Goal: Find specific page/section: Find specific page/section

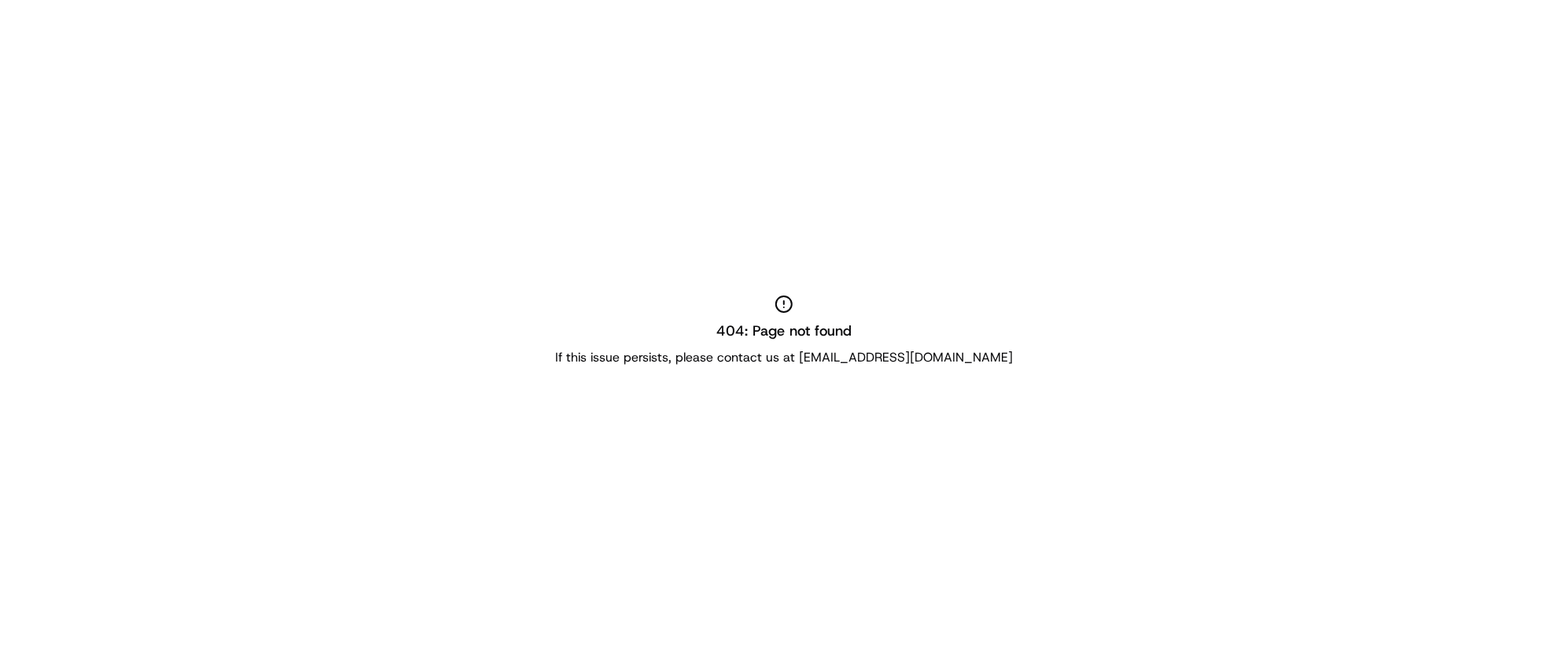
click at [775, 276] on div "404: Page not found If this issue persists, please contact us at support@usenas…" at bounding box center [784, 330] width 1568 height 661
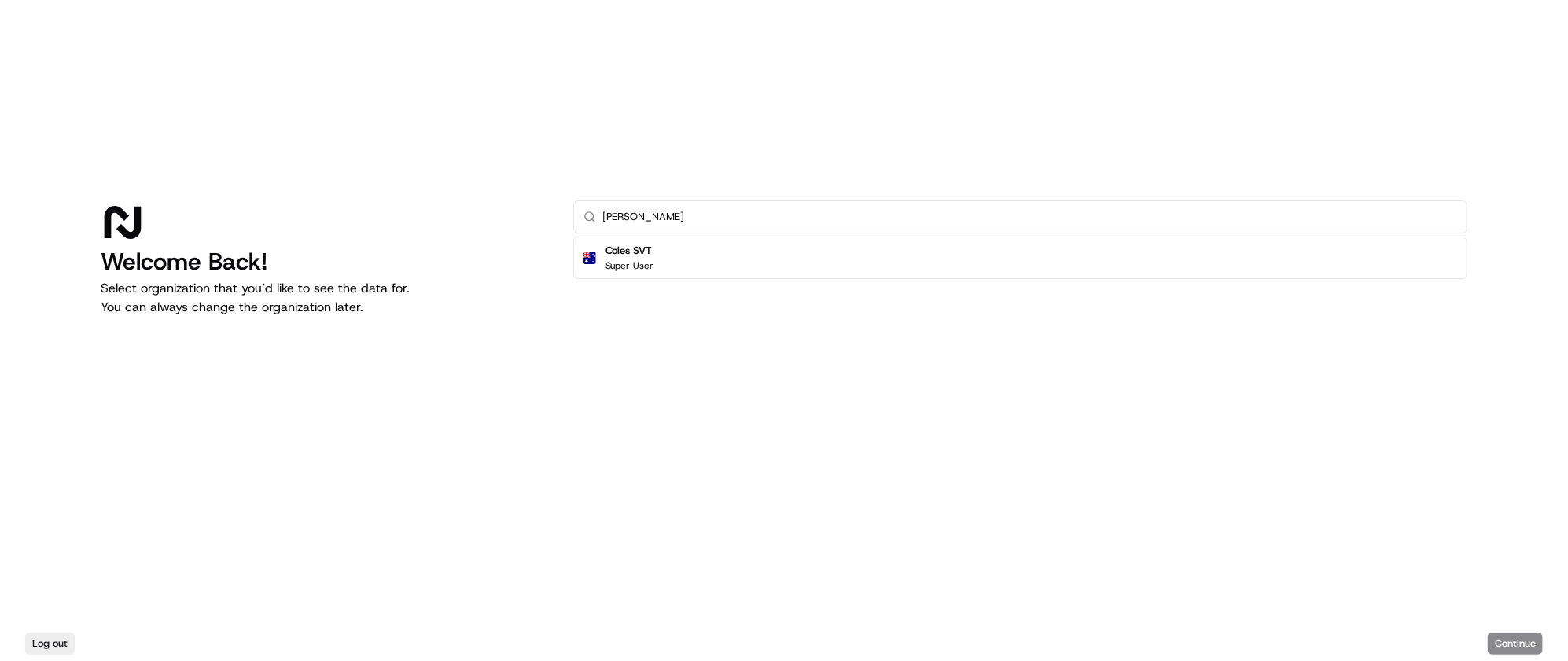
type input "[PERSON_NAME]"
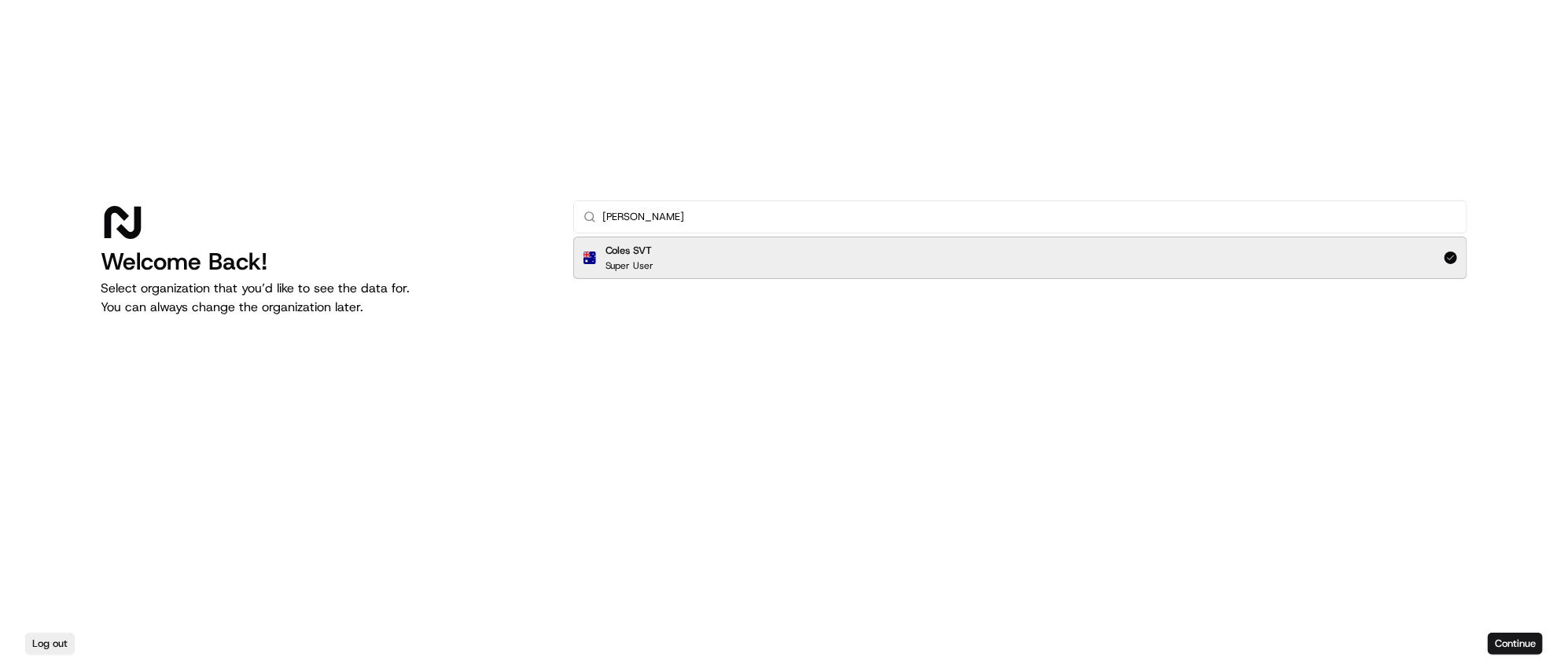
click at [886, 269] on div "Coles SVT Super User" at bounding box center [1020, 258] width 894 height 43
click at [630, 259] on p "Super User" at bounding box center [629, 265] width 49 height 13
click at [632, 259] on p "Super User" at bounding box center [629, 265] width 49 height 13
click at [1511, 648] on button "Continue" at bounding box center [1515, 644] width 55 height 22
